Goal: Share content: Share content

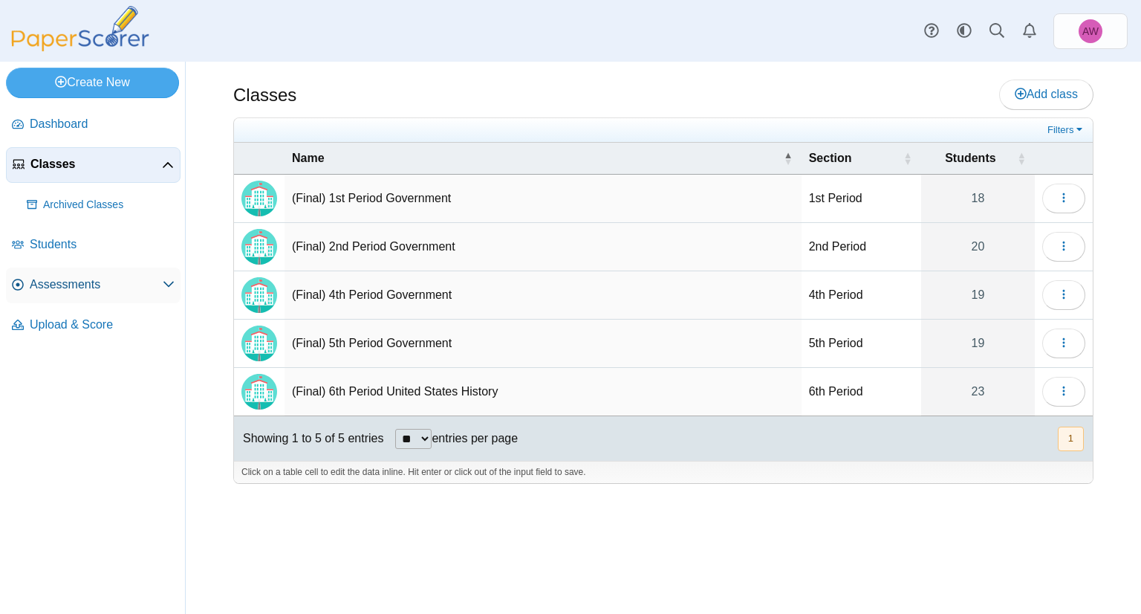
click at [100, 289] on span "Assessments" at bounding box center [96, 284] width 133 height 16
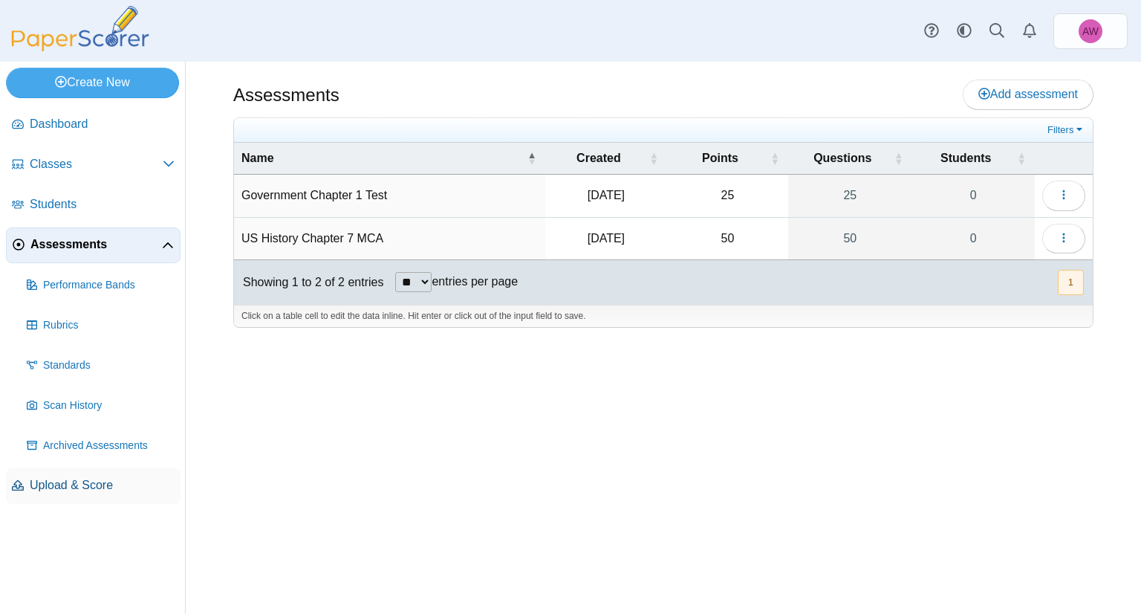
click at [56, 494] on link "Upload & Score" at bounding box center [93, 486] width 175 height 36
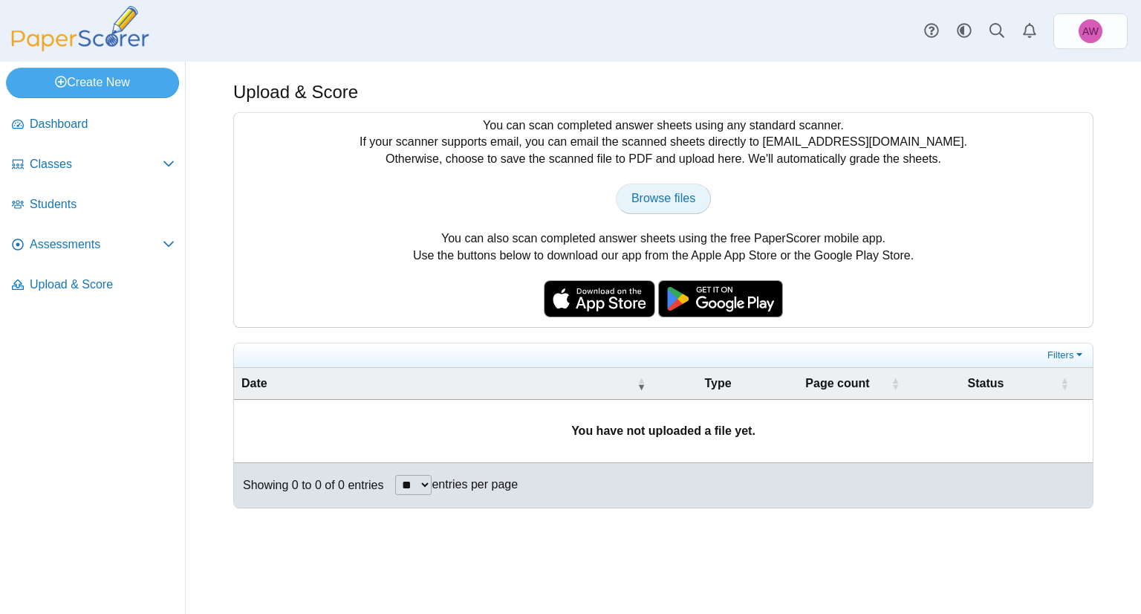
click at [647, 203] on span "Browse files" at bounding box center [663, 198] width 64 height 13
type input "**********"
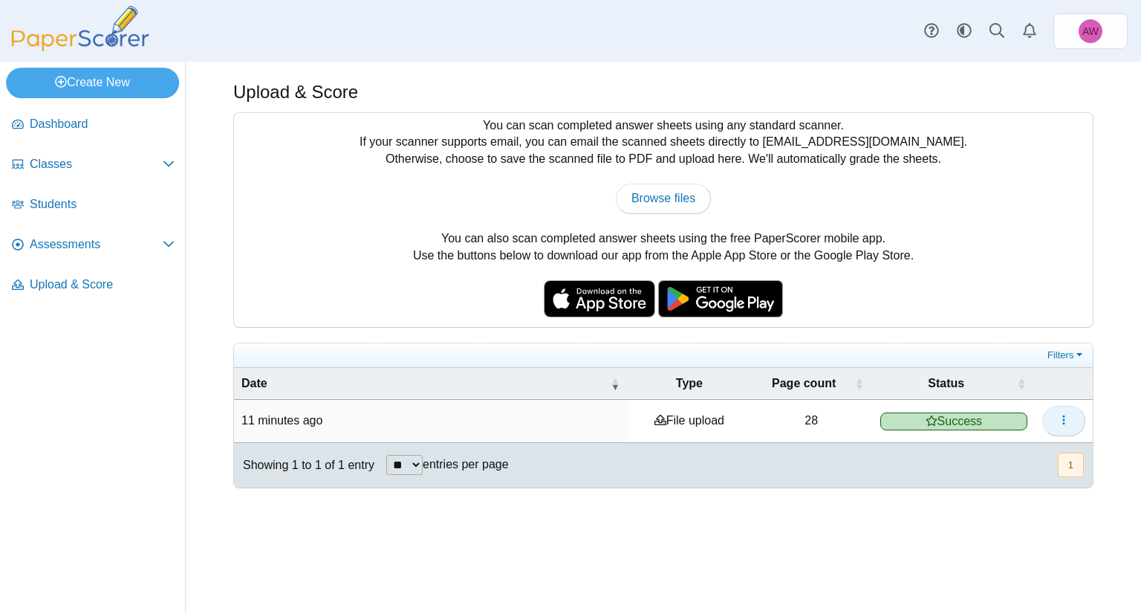
click at [1058, 414] on span "button" at bounding box center [1064, 420] width 12 height 13
click at [601, 493] on div at bounding box center [663, 495] width 860 height 15
click at [91, 244] on span "Assessments" at bounding box center [96, 244] width 133 height 16
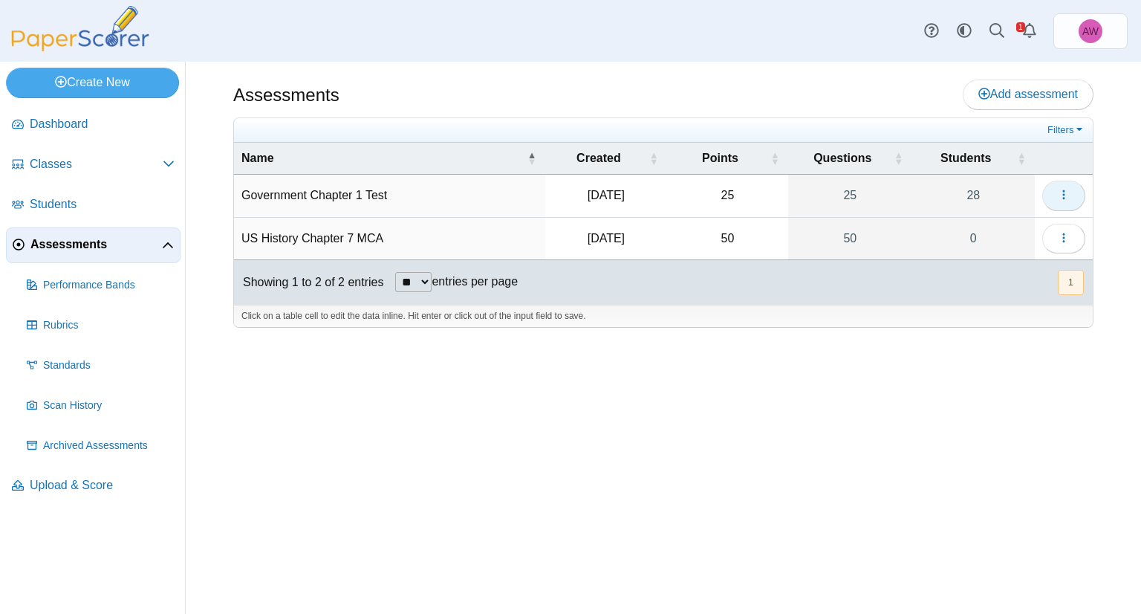
click at [1060, 193] on icon "button" at bounding box center [1064, 195] width 12 height 12
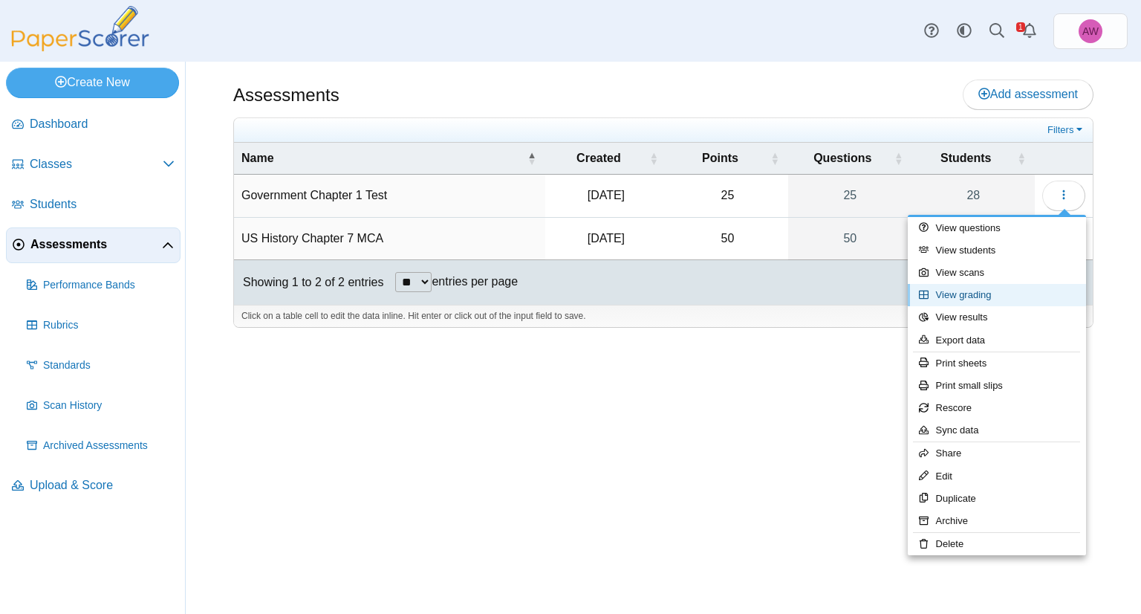
click at [1039, 290] on link "View grading" at bounding box center [997, 295] width 178 height 22
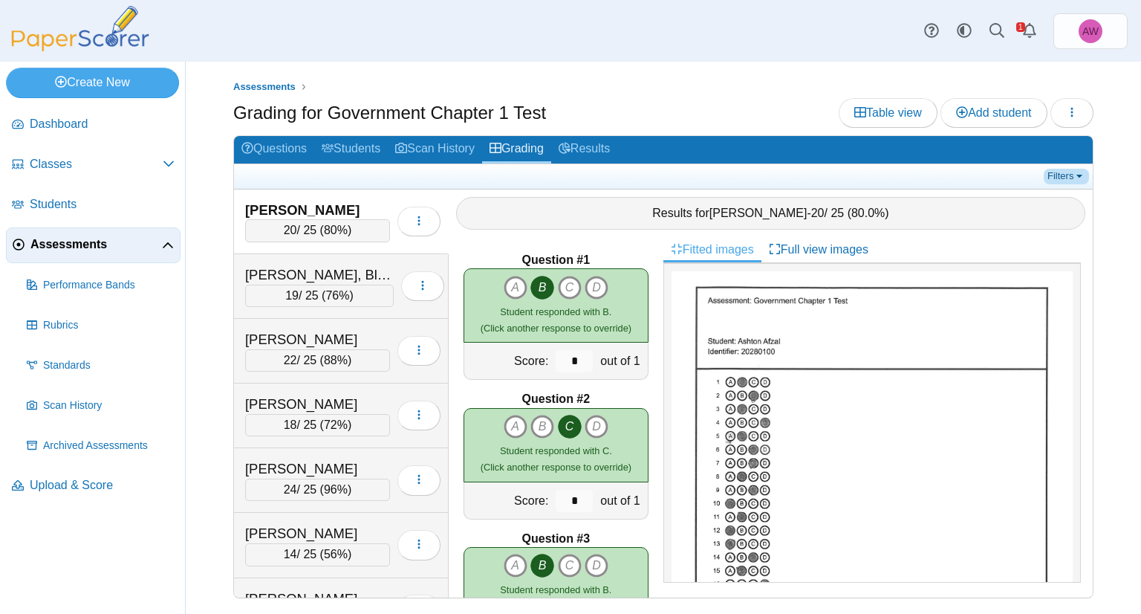
click at [1071, 179] on link "Filters" at bounding box center [1066, 176] width 45 height 15
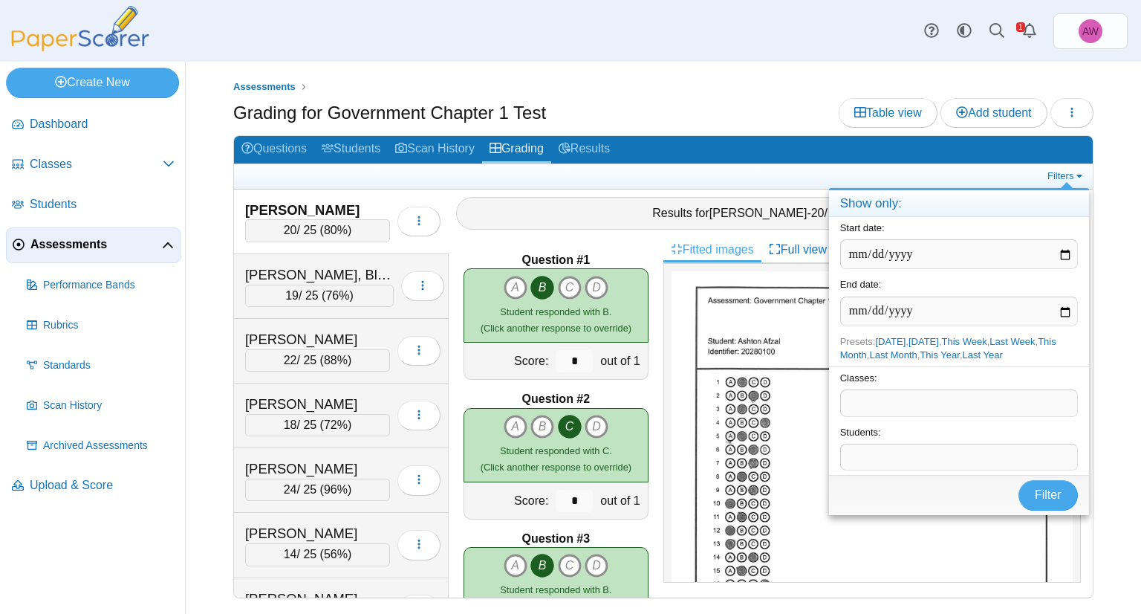
click at [926, 411] on span at bounding box center [959, 402] width 236 height 25
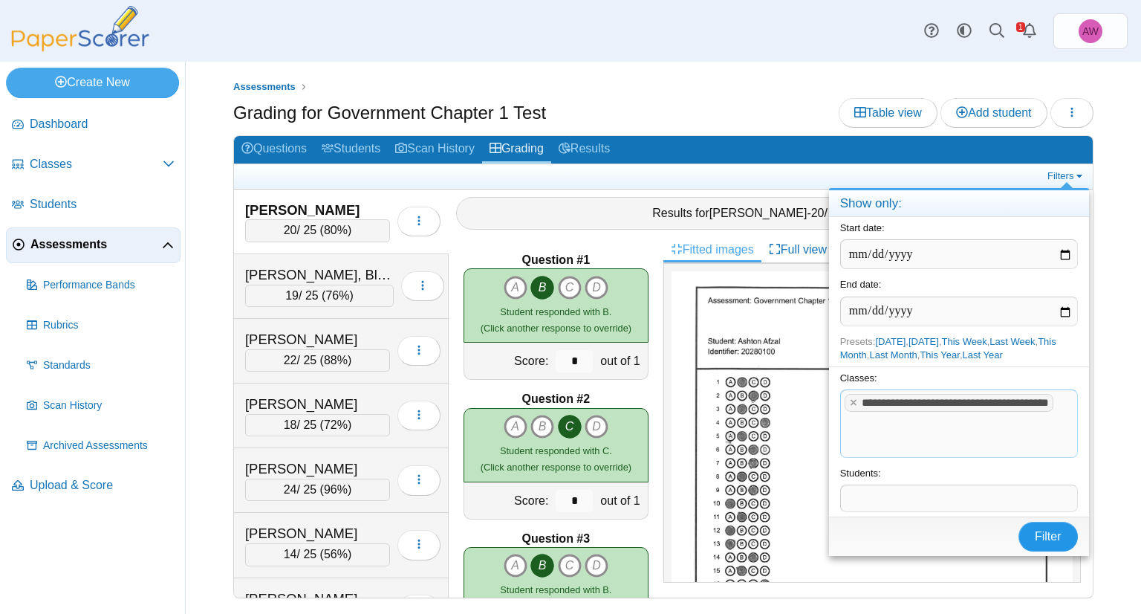
click at [1050, 530] on span "Filter" at bounding box center [1048, 536] width 27 height 13
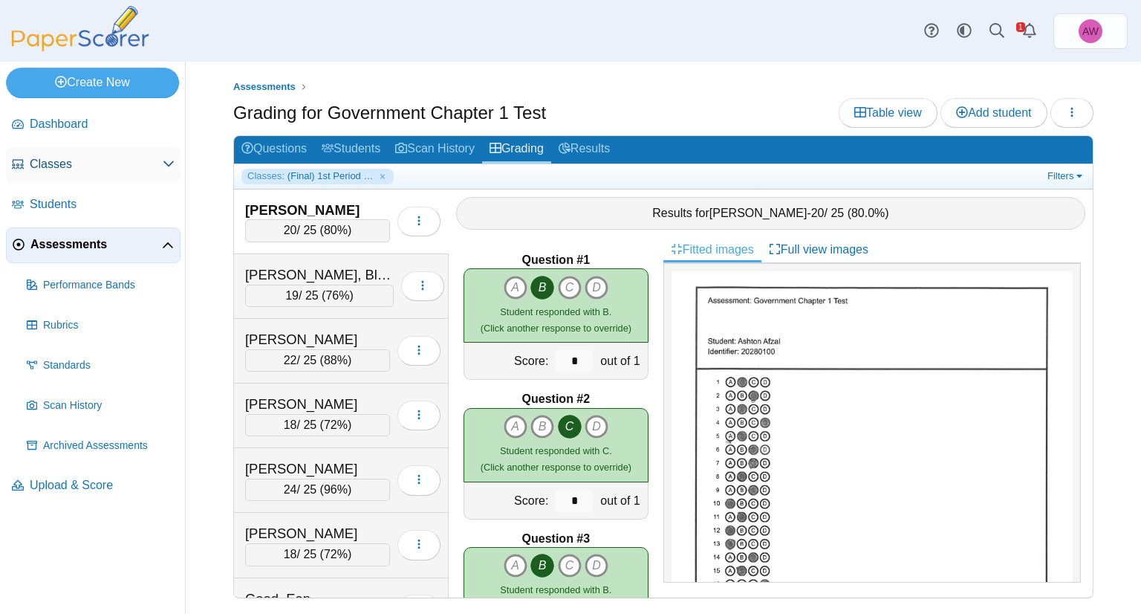
click at [131, 170] on span "Classes" at bounding box center [96, 164] width 133 height 16
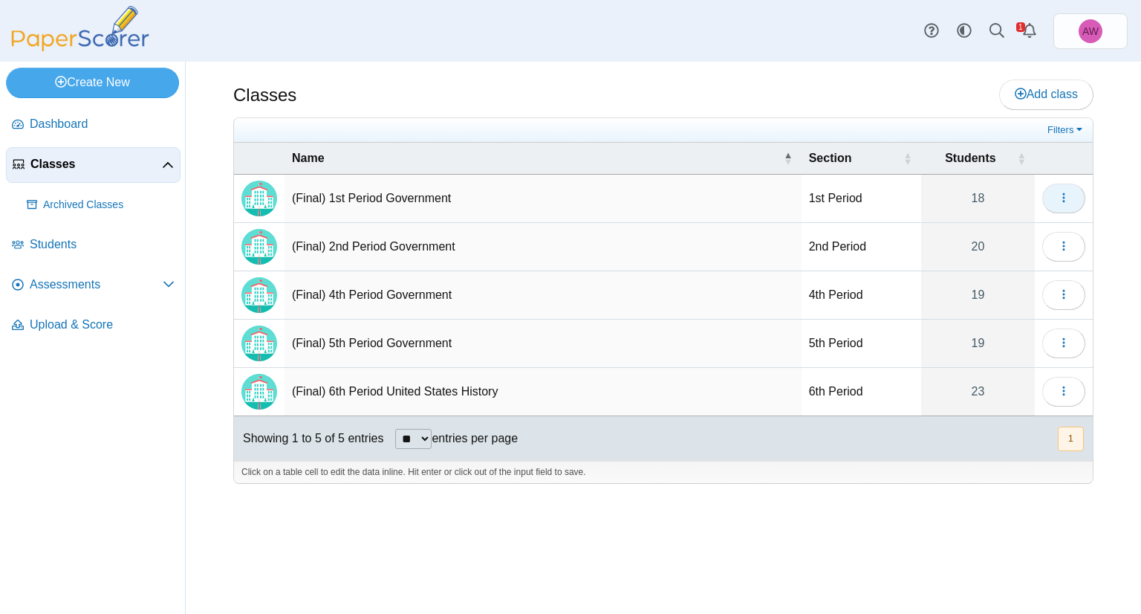
click at [1068, 198] on icon "button" at bounding box center [1064, 198] width 12 height 12
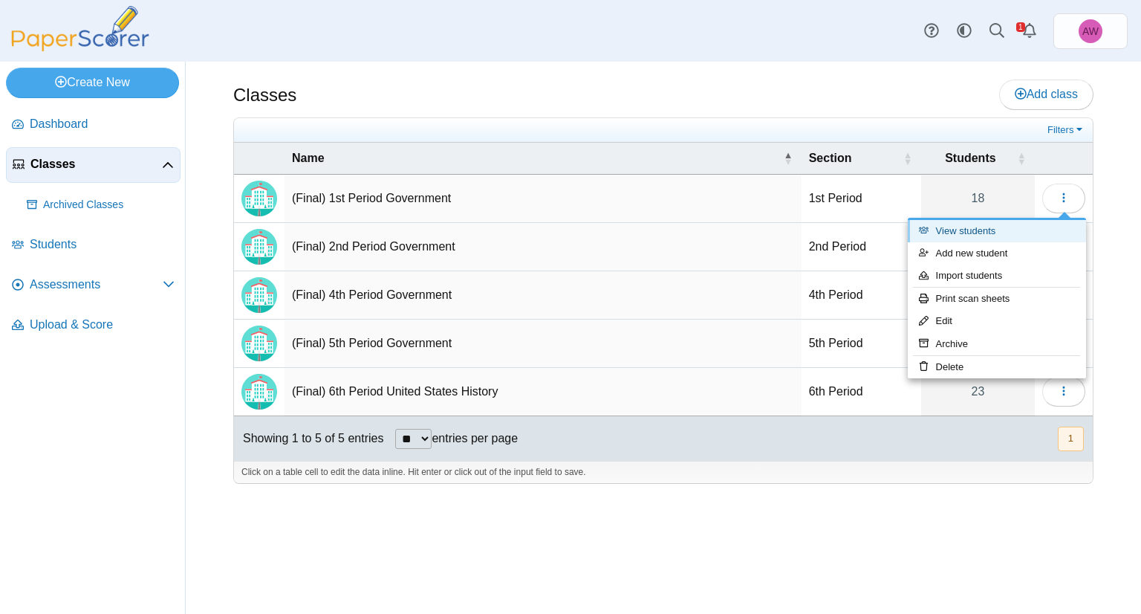
click at [1065, 233] on link "View students" at bounding box center [997, 231] width 178 height 22
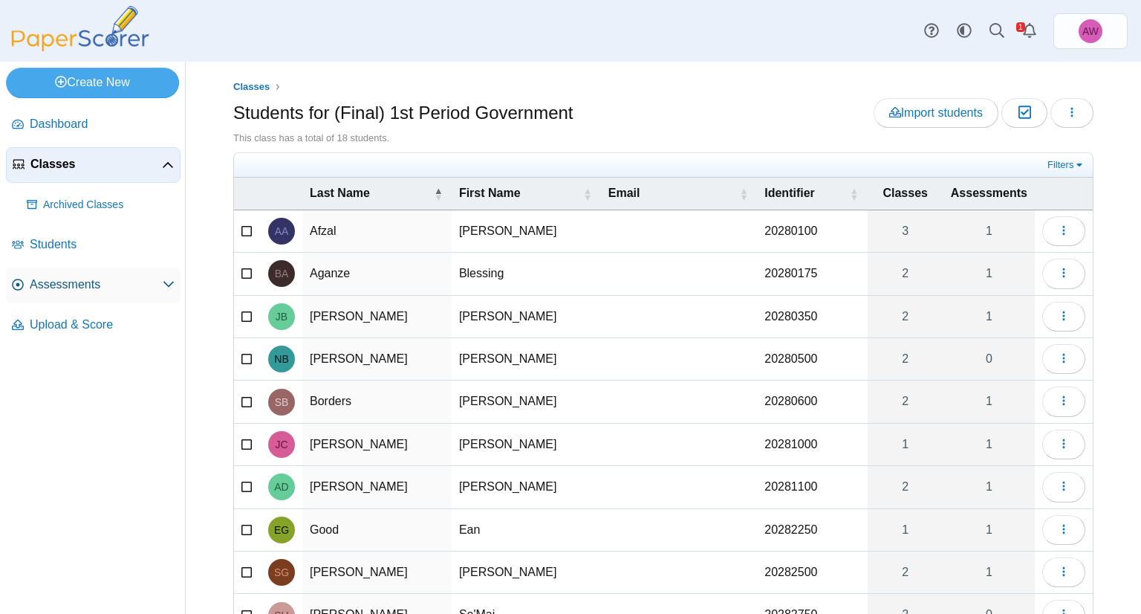
click at [95, 289] on span "Assessments" at bounding box center [96, 284] width 133 height 16
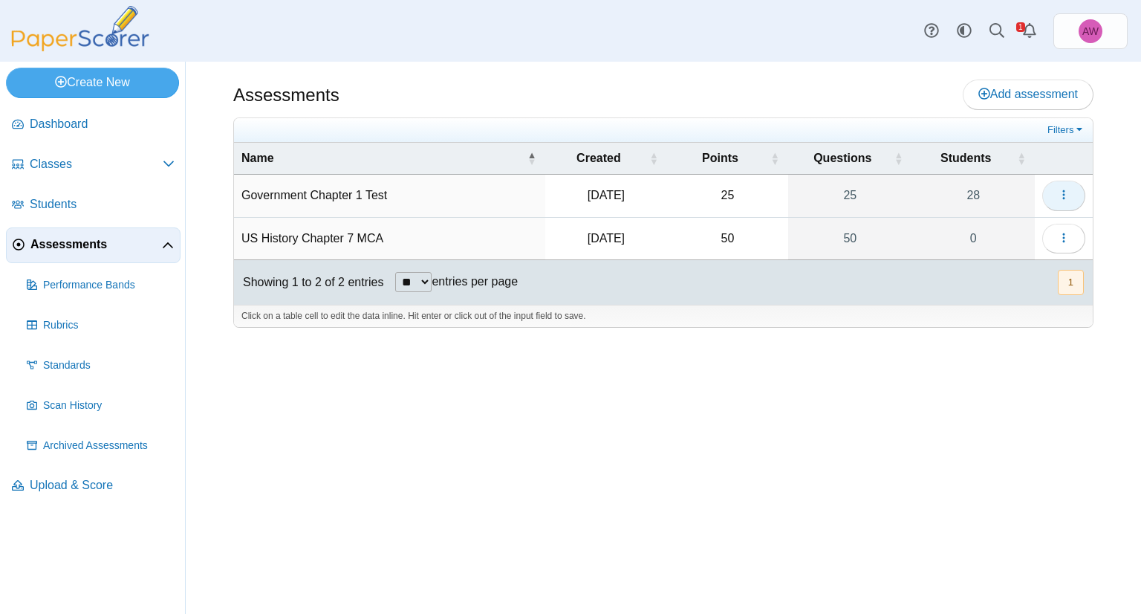
click at [1076, 195] on button "button" at bounding box center [1063, 196] width 43 height 30
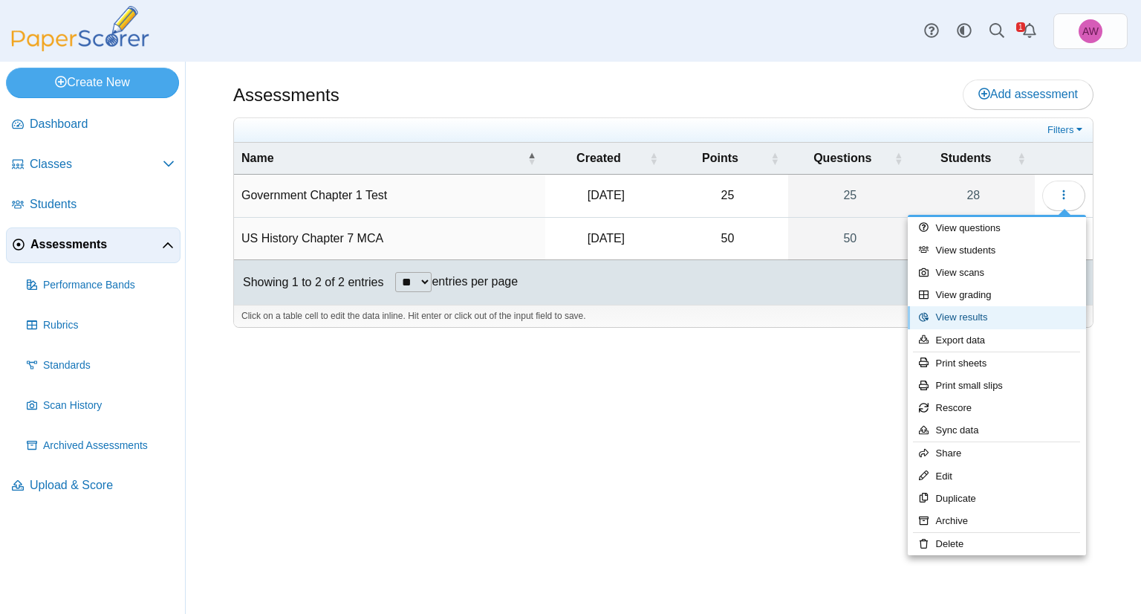
click at [1033, 310] on link "View results" at bounding box center [997, 317] width 178 height 22
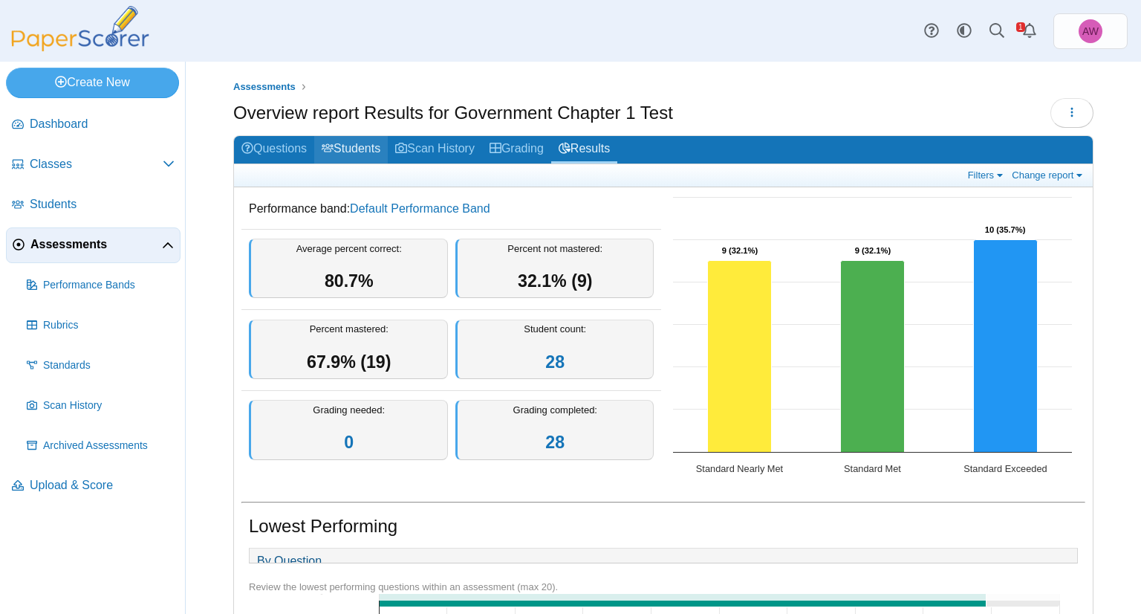
click at [352, 143] on link "Students" at bounding box center [351, 149] width 74 height 27
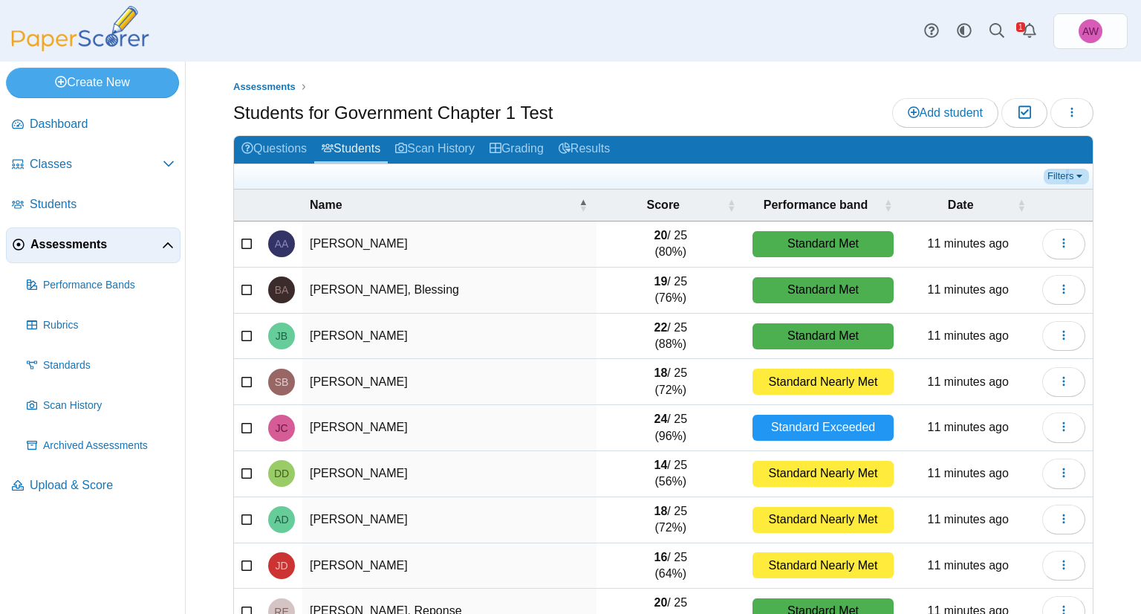
click at [1056, 169] on link "Filters" at bounding box center [1066, 176] width 45 height 15
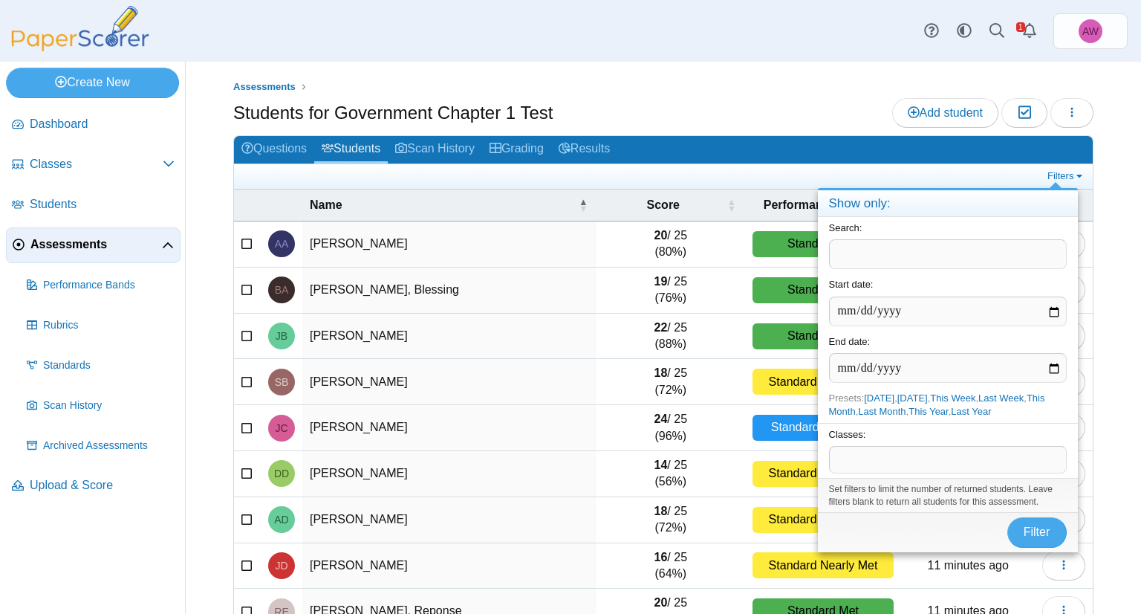
click at [902, 452] on span at bounding box center [948, 458] width 236 height 25
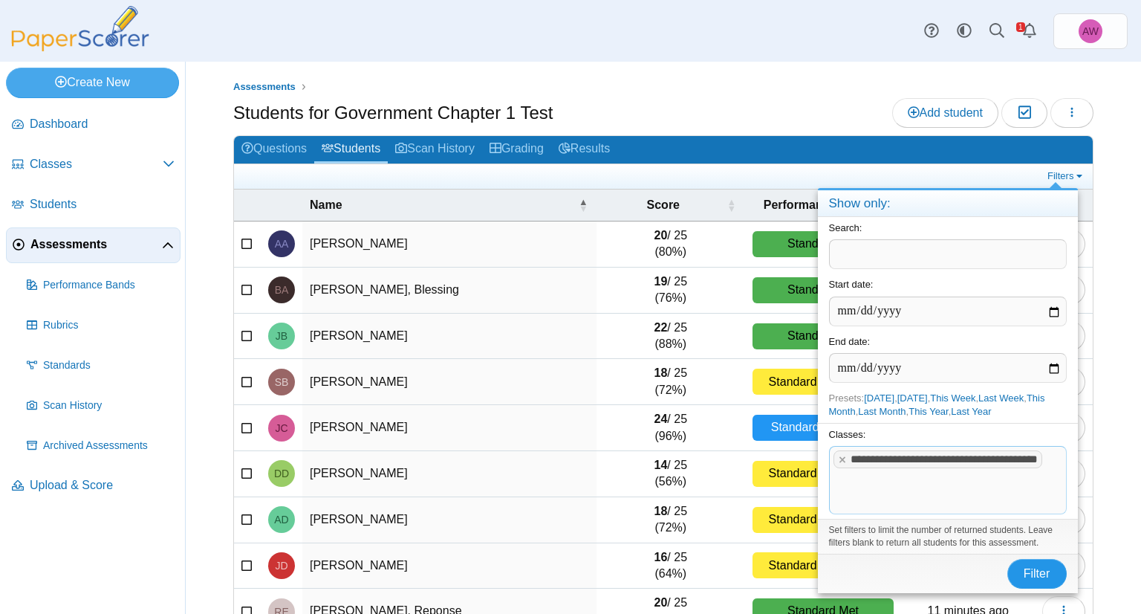
click at [1024, 567] on span "Filter" at bounding box center [1037, 573] width 27 height 13
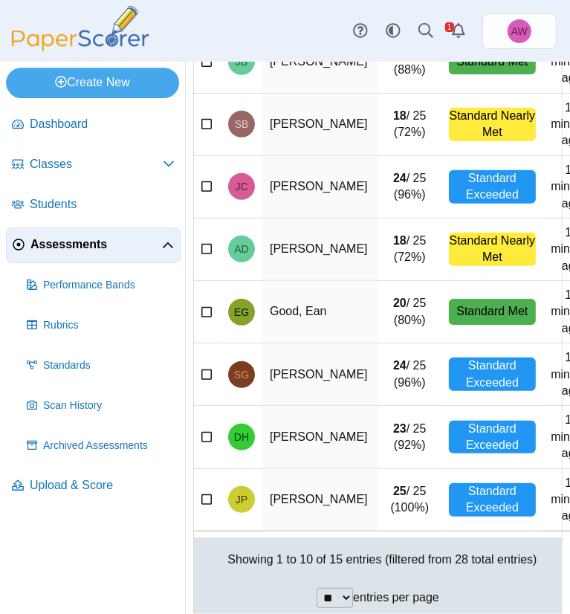
scroll to position [354, 0]
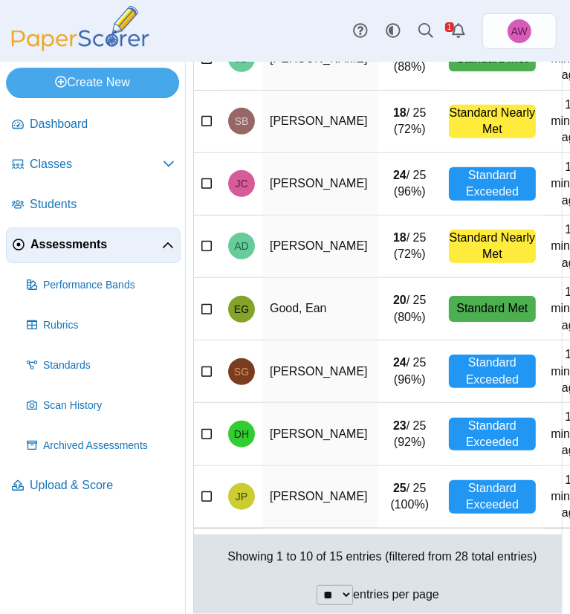
click at [353, 585] on select "** ** ** ***" at bounding box center [334, 595] width 36 height 20
select select "**"
click at [353, 585] on select "** ** ** ***" at bounding box center [334, 595] width 36 height 20
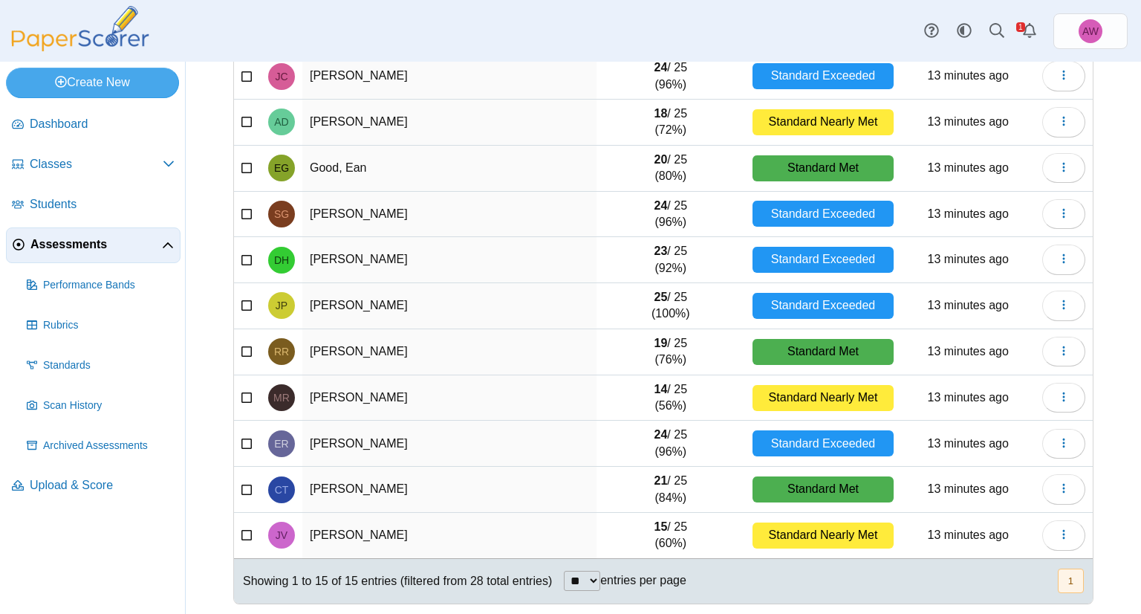
scroll to position [0, 0]
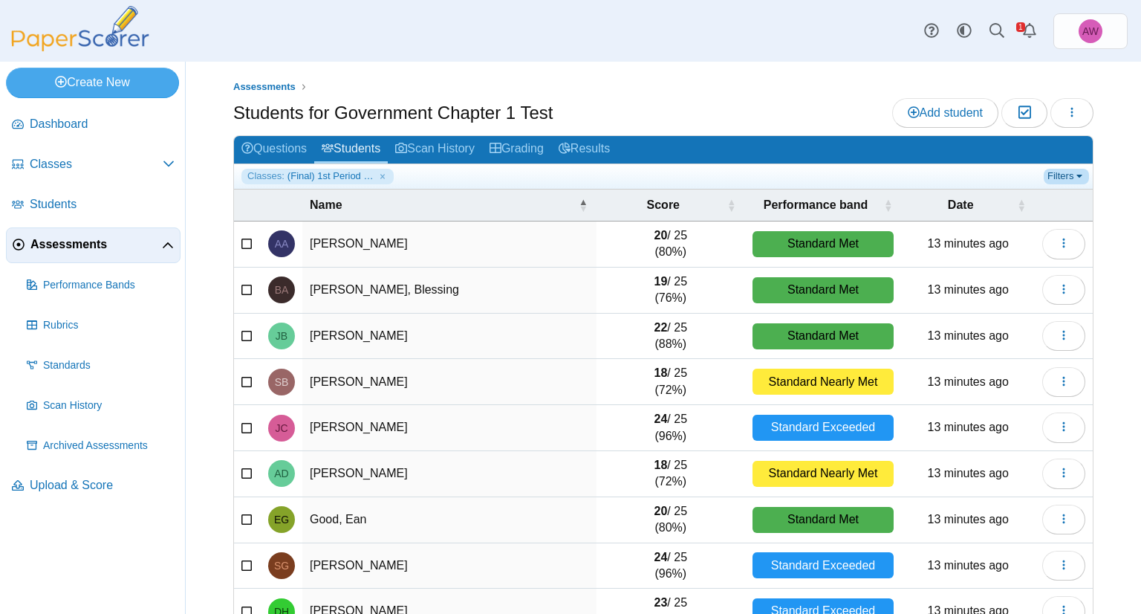
click at [1069, 175] on link "Filters" at bounding box center [1066, 176] width 45 height 15
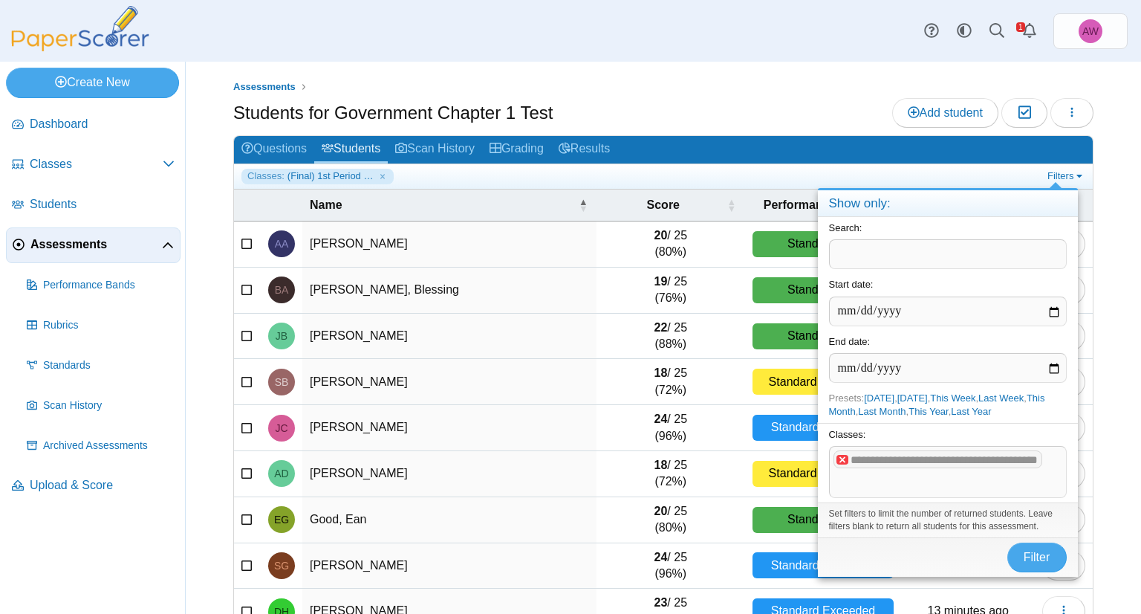
click at [838, 455] on x "remove tag" at bounding box center [842, 460] width 13 height 10
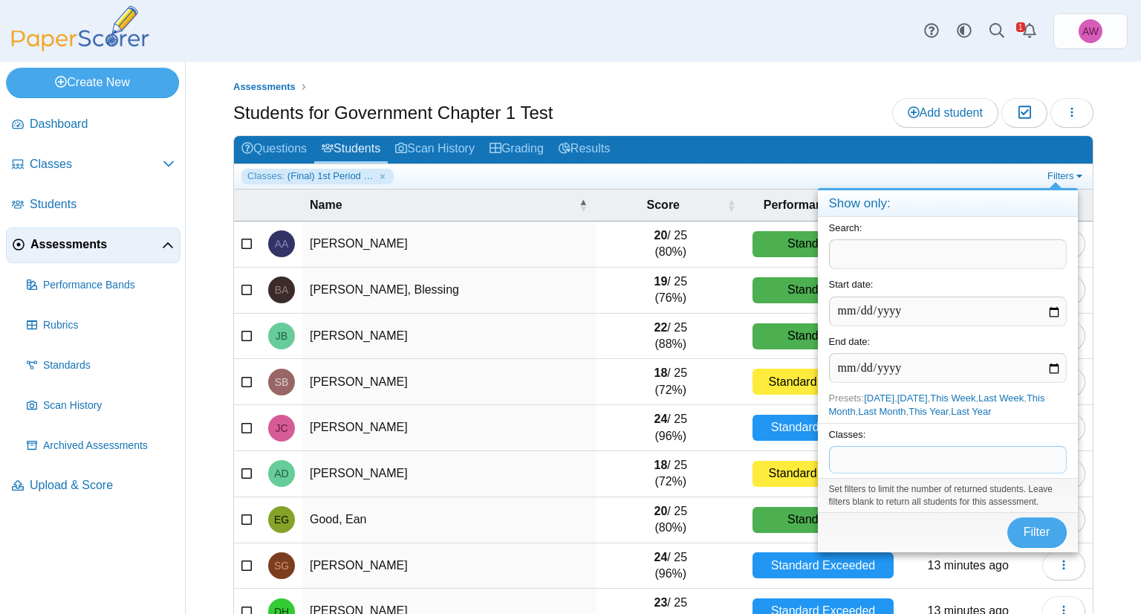
click at [862, 457] on span at bounding box center [948, 458] width 236 height 25
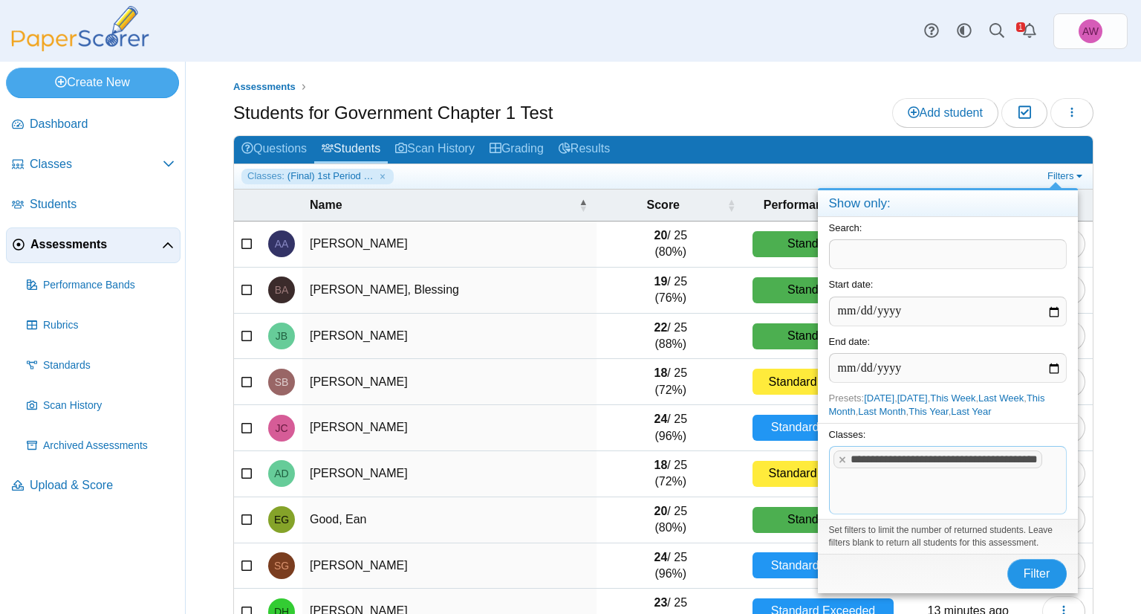
click at [1025, 568] on span "Filter" at bounding box center [1037, 573] width 27 height 13
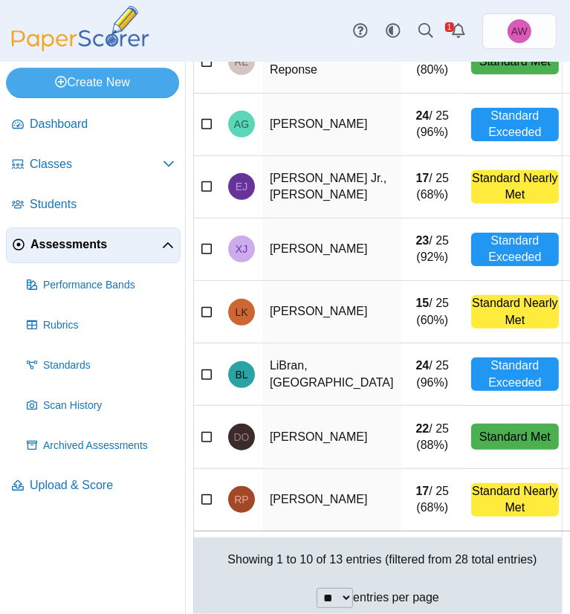
scroll to position [354, 0]
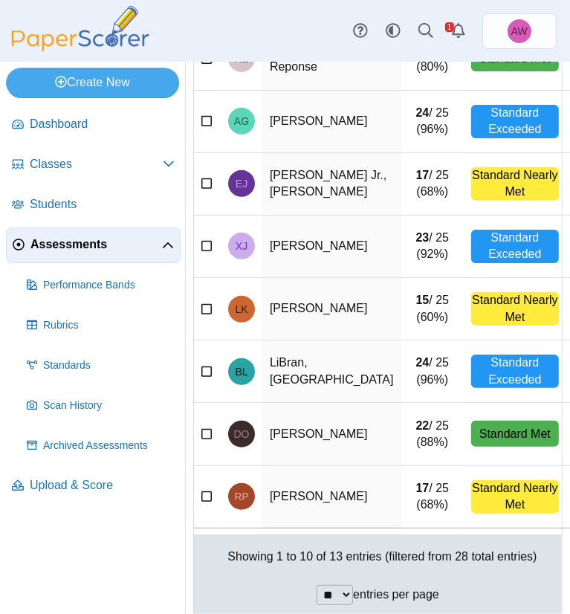
click at [353, 585] on select "** ** ** ***" at bounding box center [334, 595] width 36 height 20
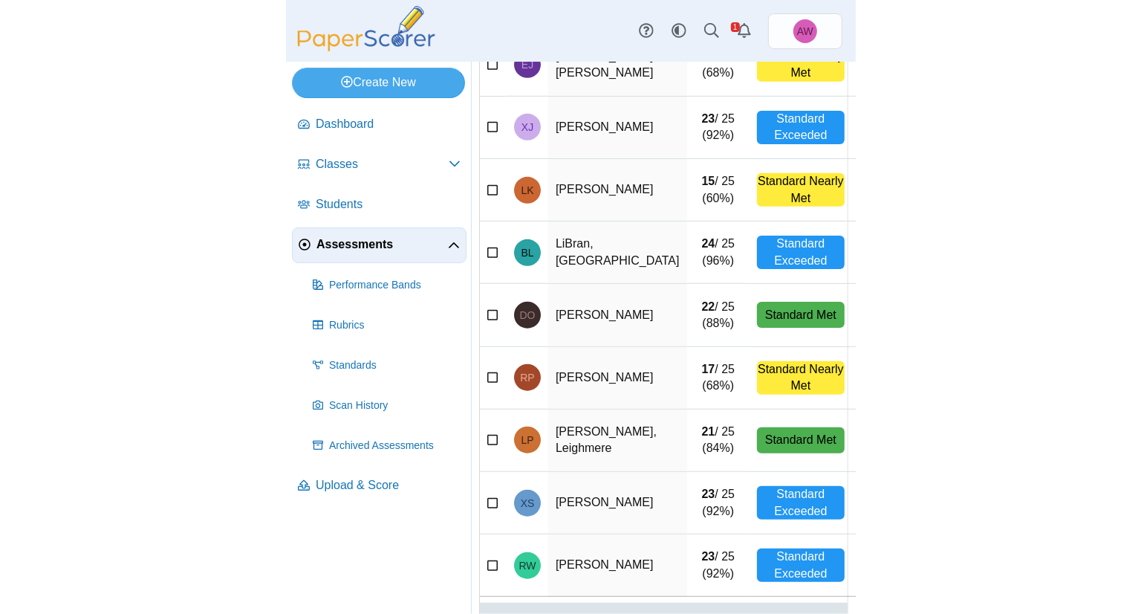
scroll to position [473, 0]
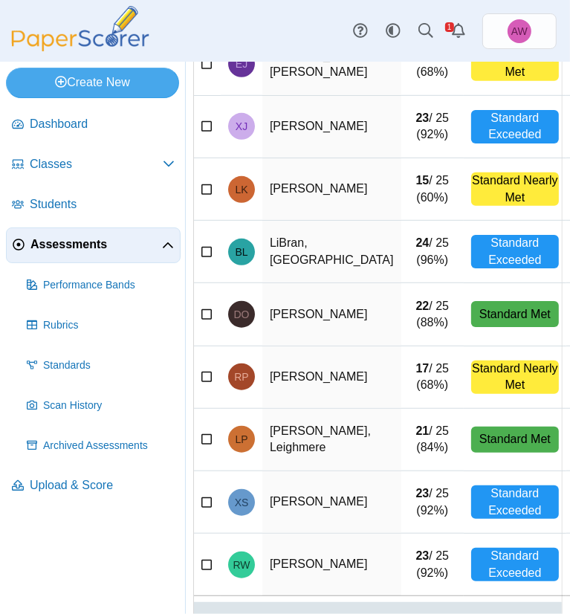
select select "***"
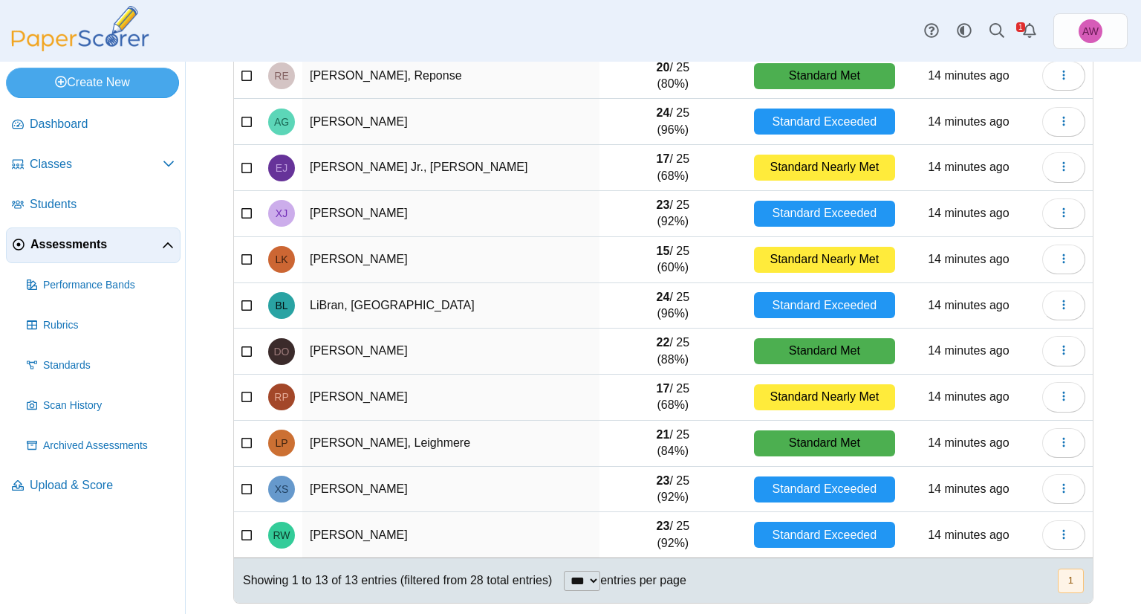
scroll to position [0, 0]
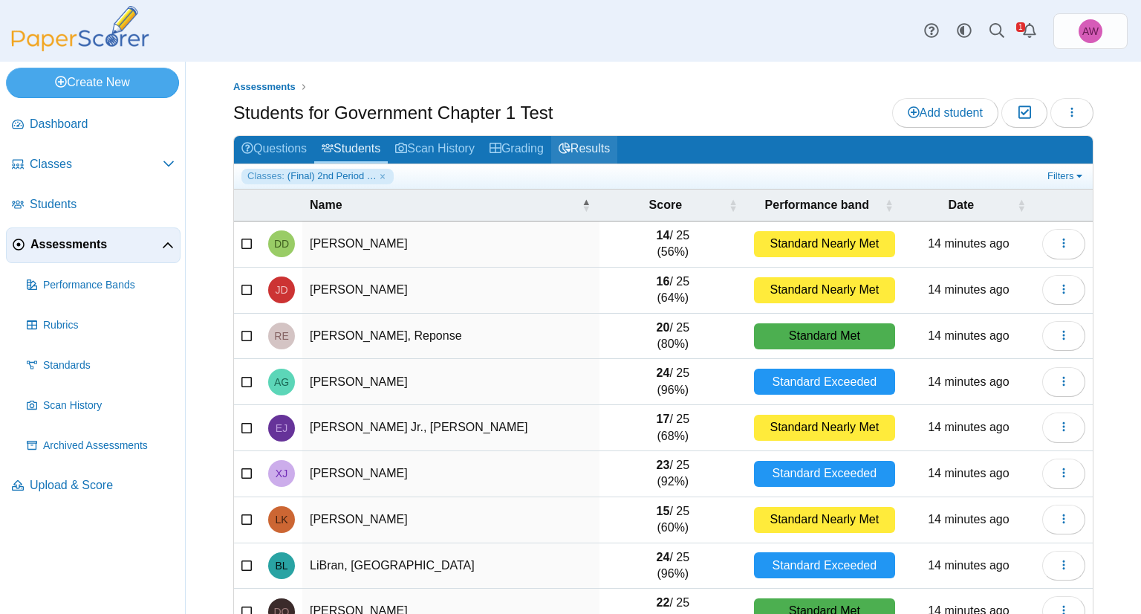
click at [610, 140] on link "Results" at bounding box center [584, 149] width 66 height 27
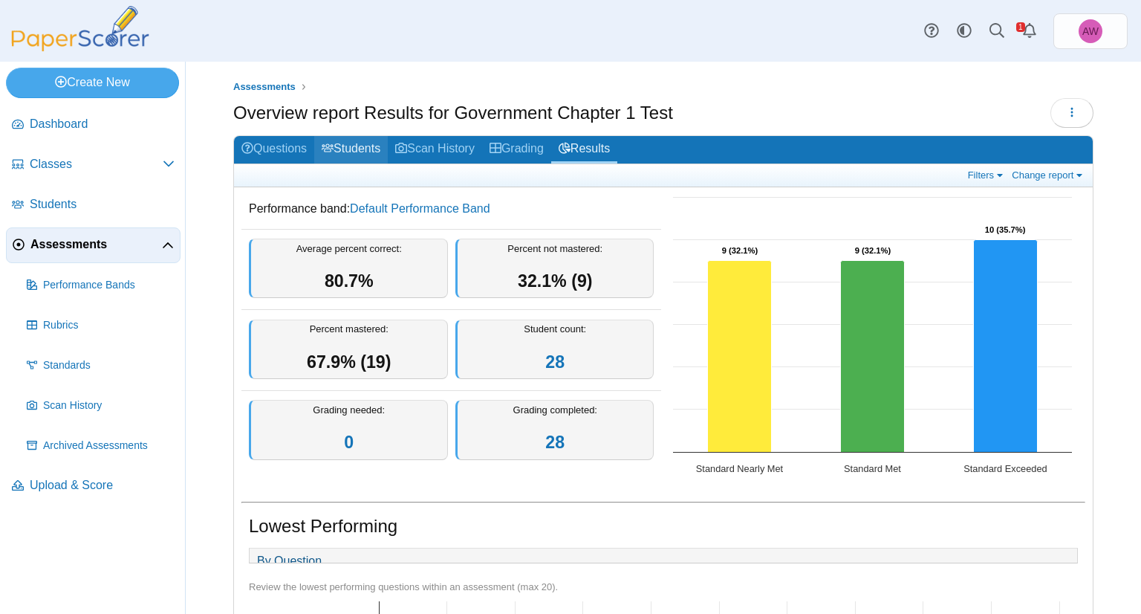
click at [339, 140] on link "Students" at bounding box center [351, 149] width 74 height 27
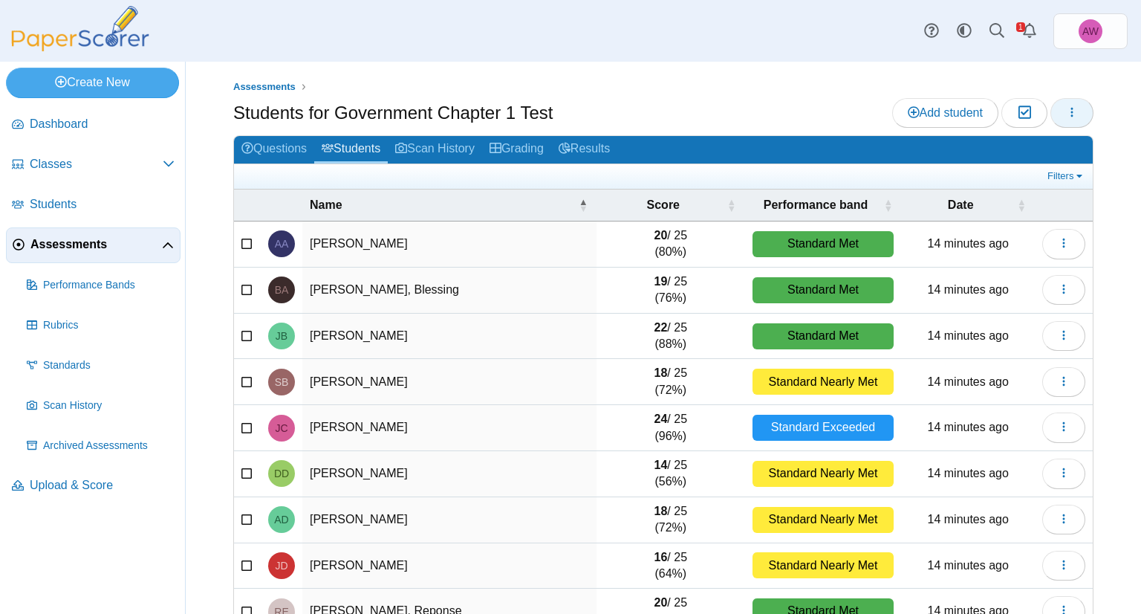
click at [1074, 119] on button "button" at bounding box center [1071, 113] width 43 height 30
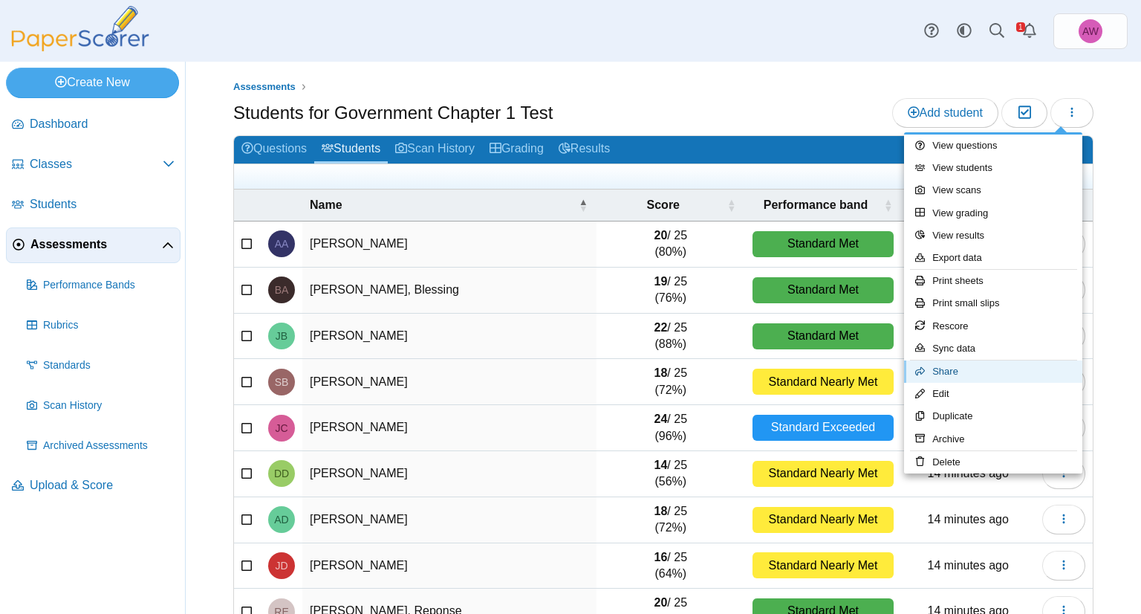
click at [998, 376] on link "Share" at bounding box center [993, 371] width 178 height 22
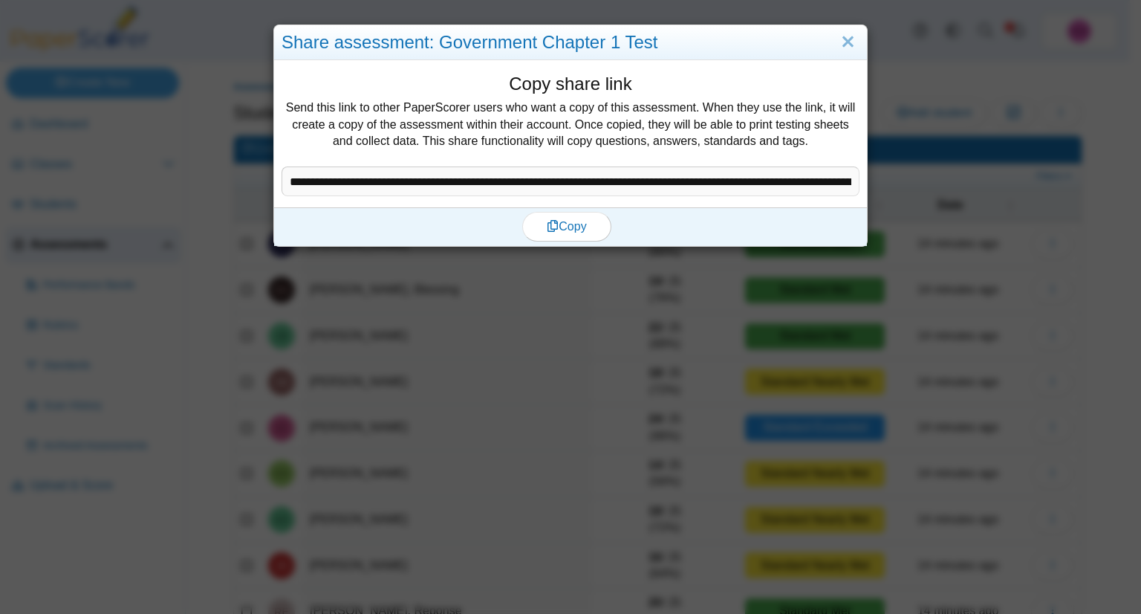
drag, startPoint x: 434, startPoint y: 96, endPoint x: 531, endPoint y: 137, distance: 105.8
click at [531, 137] on div "Copy share link Send this link to other PaperScorer users who want a copy of th…" at bounding box center [571, 118] width 578 height 95
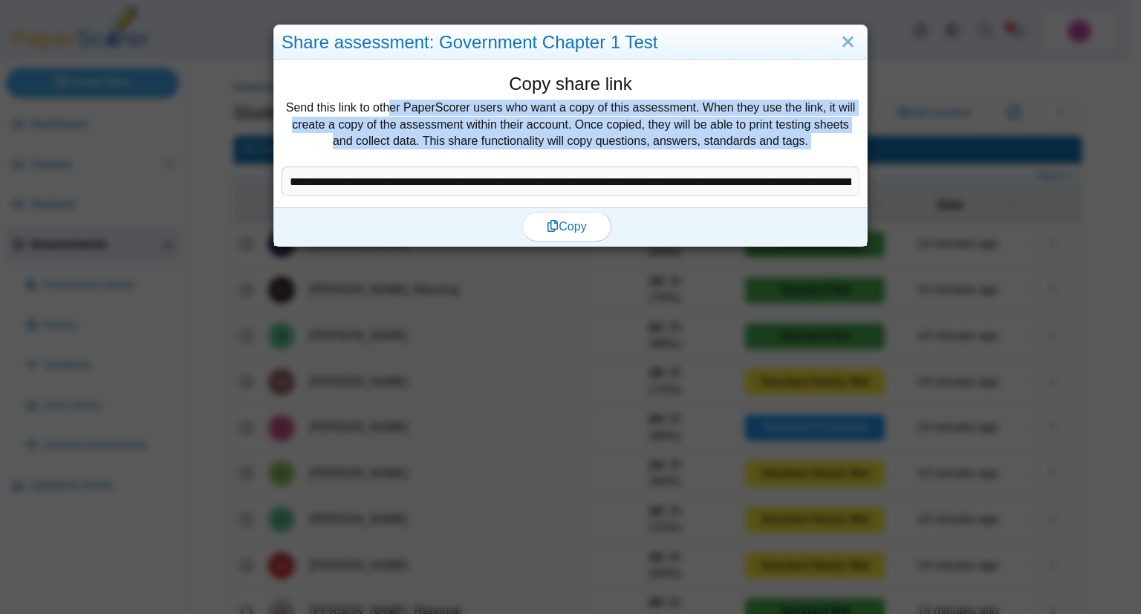
click at [531, 137] on div "Copy share link Send this link to other PaperScorer users who want a copy of th…" at bounding box center [571, 118] width 578 height 95
click at [588, 137] on div "Copy share link Send this link to other PaperScorer users who want a copy of th…" at bounding box center [571, 118] width 578 height 95
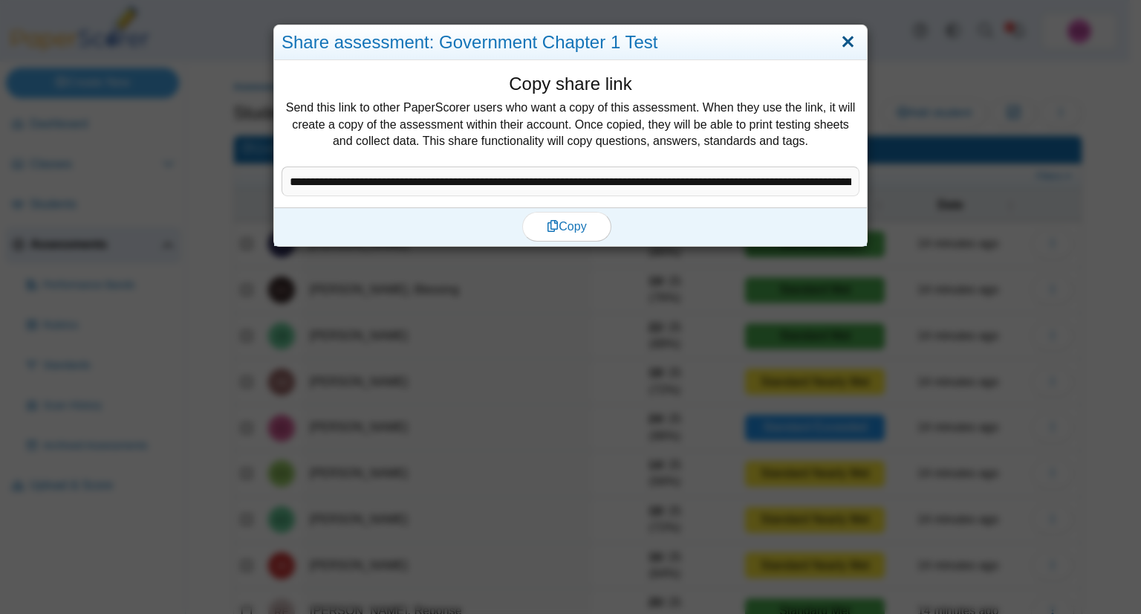
click at [847, 31] on link "Close" at bounding box center [847, 42] width 23 height 25
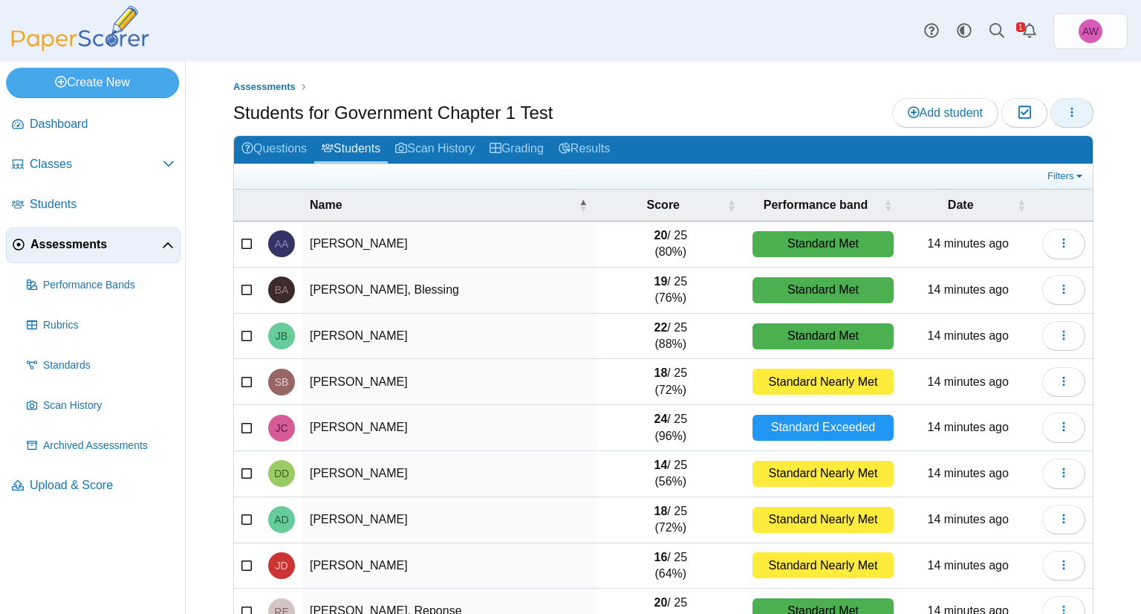
click at [1050, 109] on button "button" at bounding box center [1071, 113] width 43 height 30
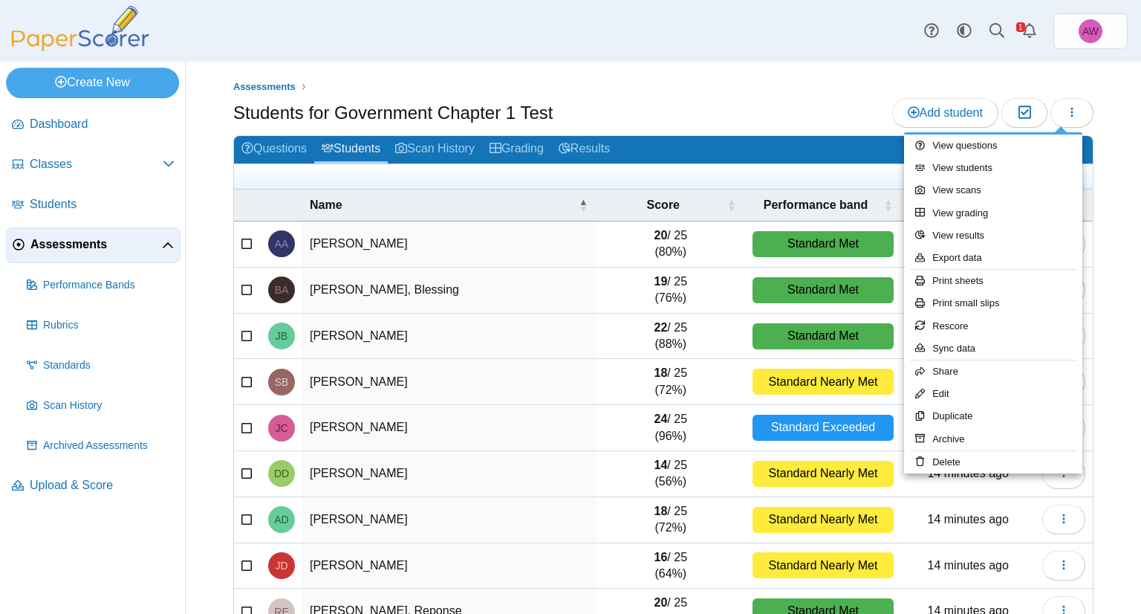
click at [1120, 293] on div "Assessments Students for Government Chapter 1 Test Add student Moderation 0" at bounding box center [663, 338] width 955 height 552
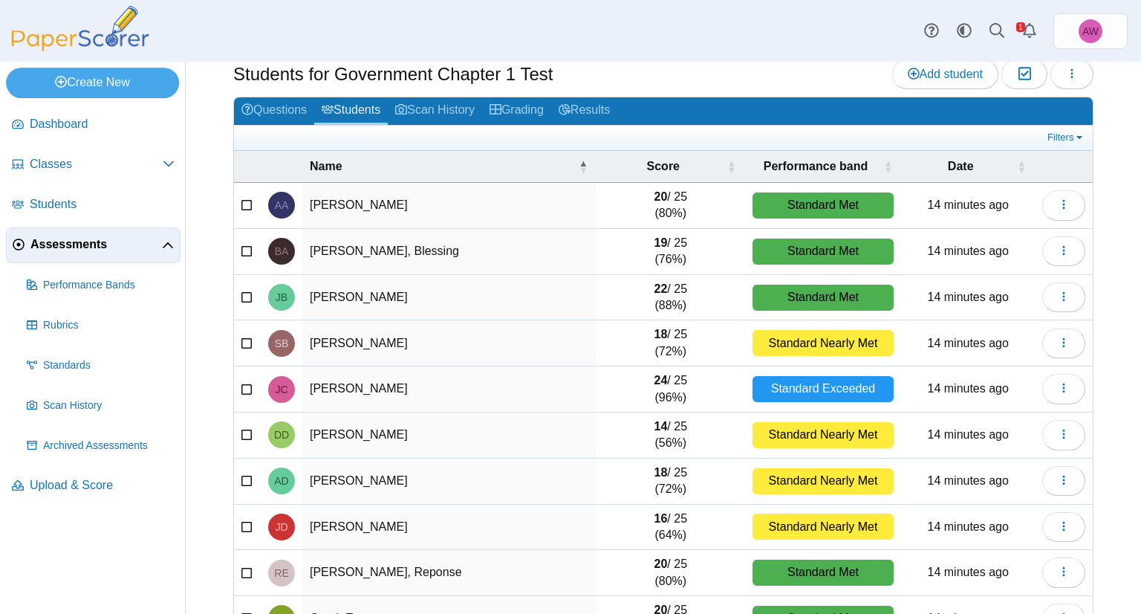
scroll to position [123, 0]
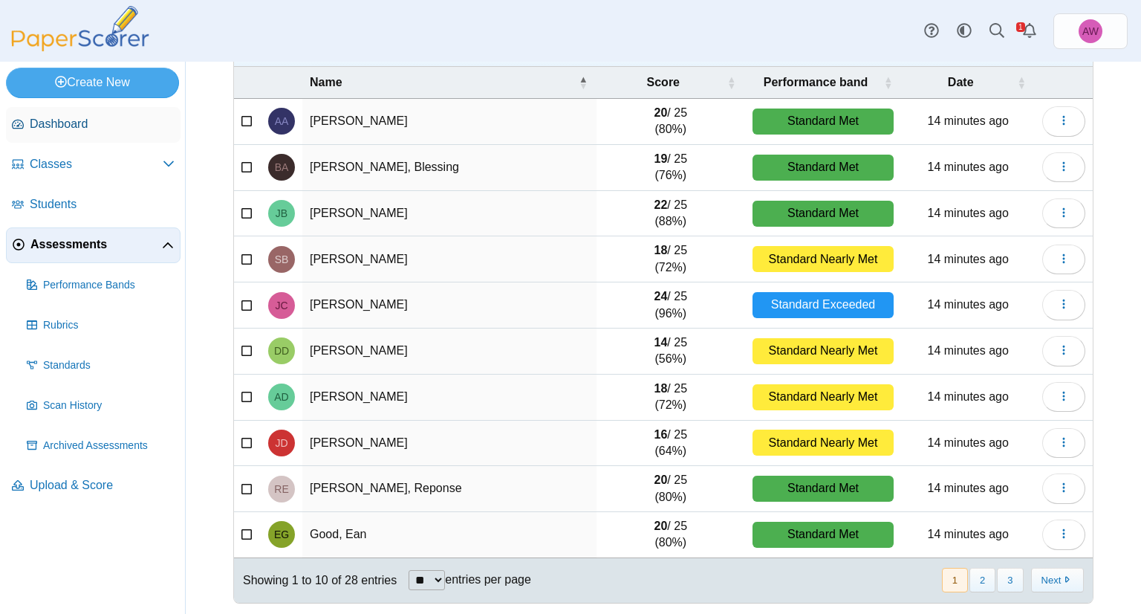
click at [89, 122] on span "Dashboard" at bounding box center [102, 124] width 145 height 16
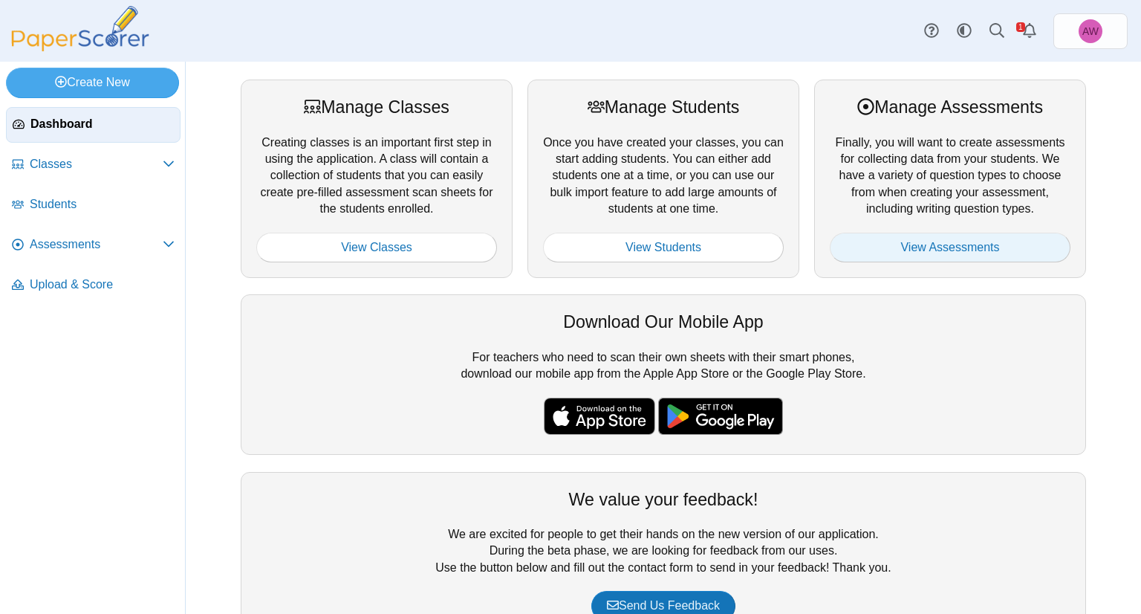
click at [1011, 253] on link "View Assessments" at bounding box center [950, 248] width 241 height 30
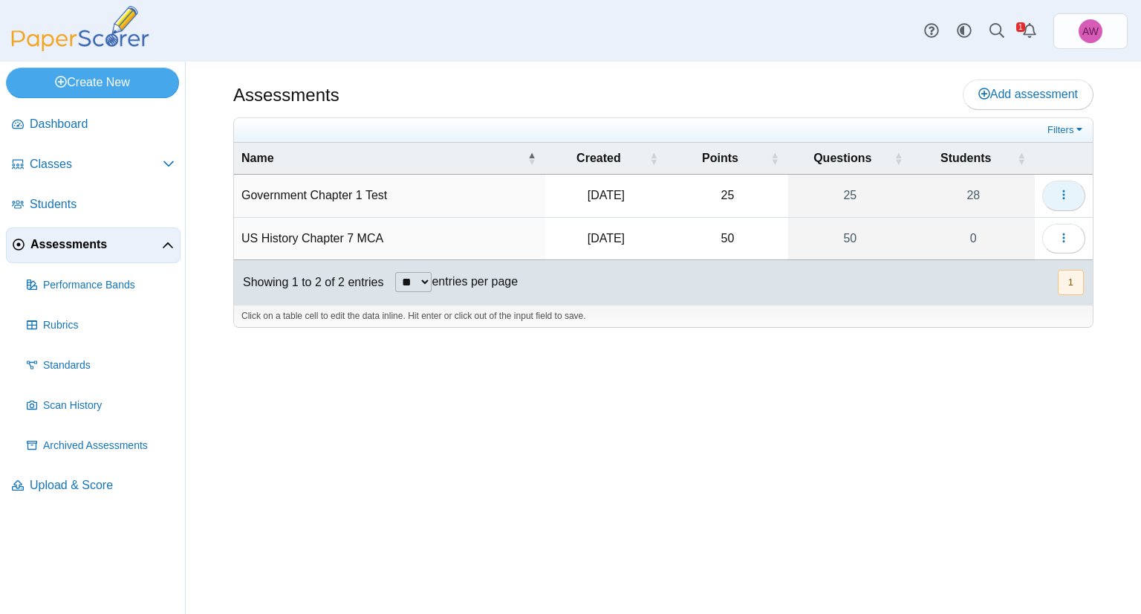
click at [1066, 196] on icon "button" at bounding box center [1064, 195] width 12 height 12
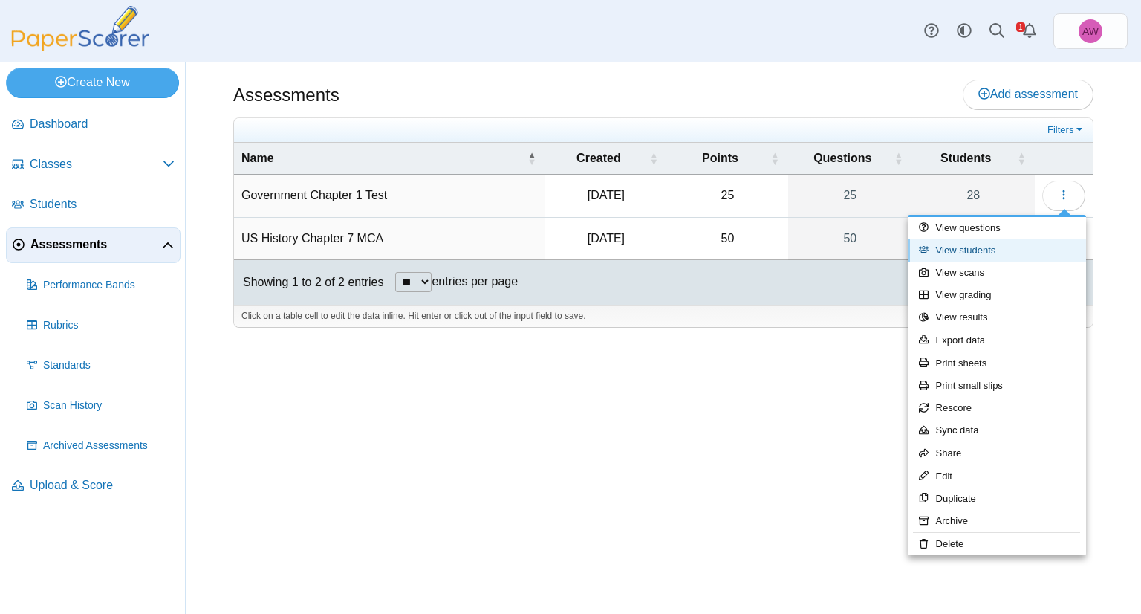
click at [1019, 259] on link "View students" at bounding box center [997, 250] width 178 height 22
